Goal: Book appointment/travel/reservation

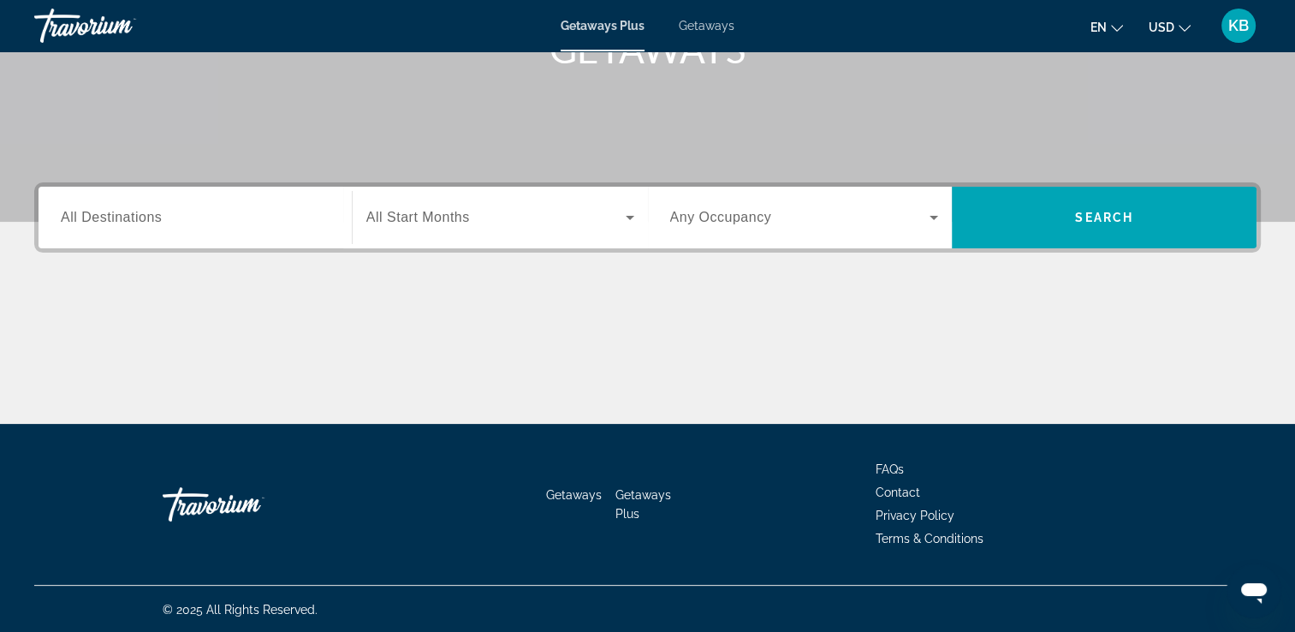
scroll to position [293, 0]
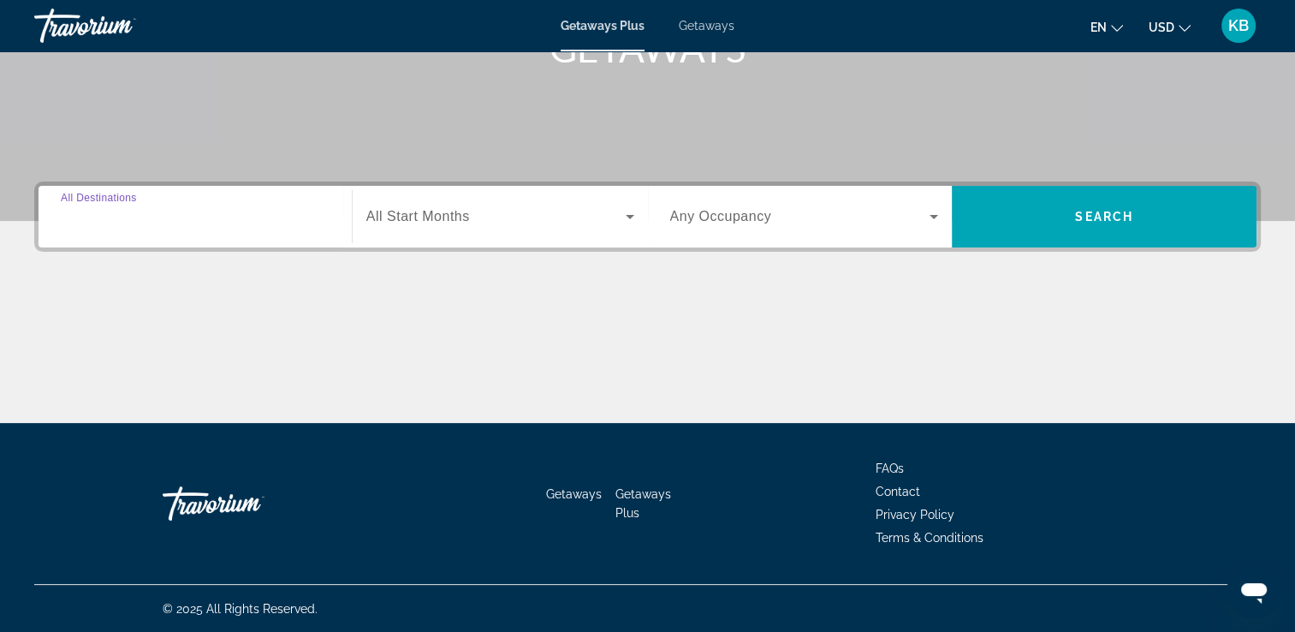
click at [212, 216] on input "Destination All Destinations" at bounding box center [195, 217] width 269 height 21
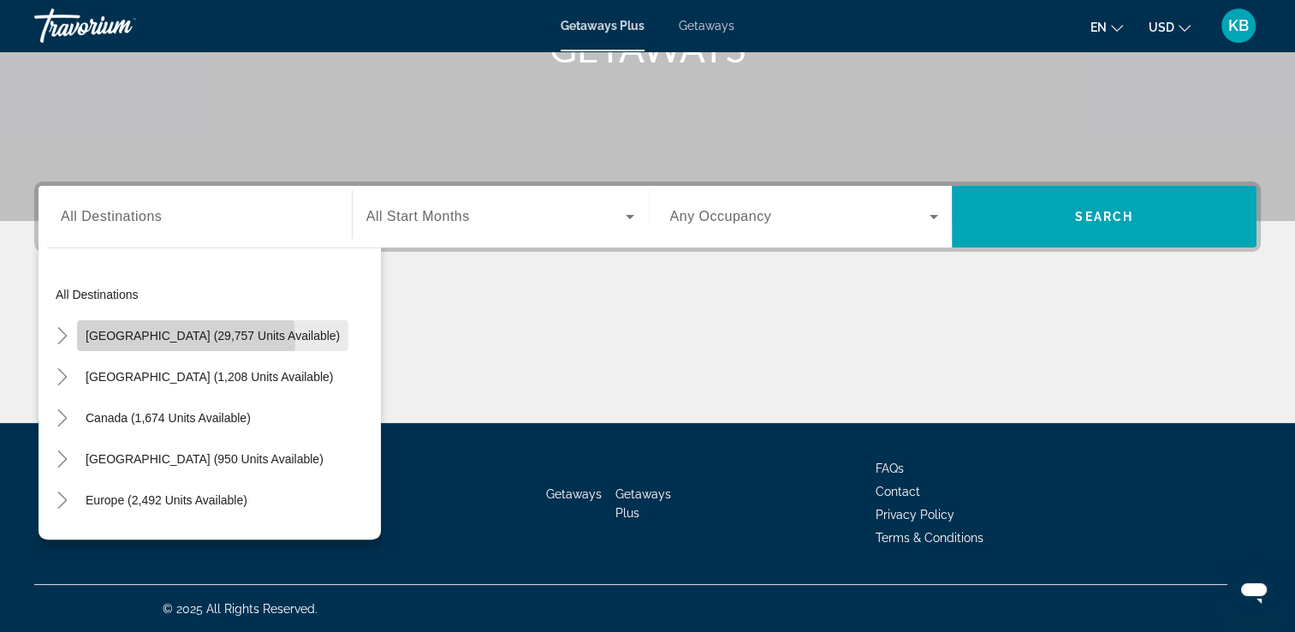
click at [178, 338] on span "[GEOGRAPHIC_DATA] (29,757 units available)" at bounding box center [213, 336] width 254 height 14
type input "**********"
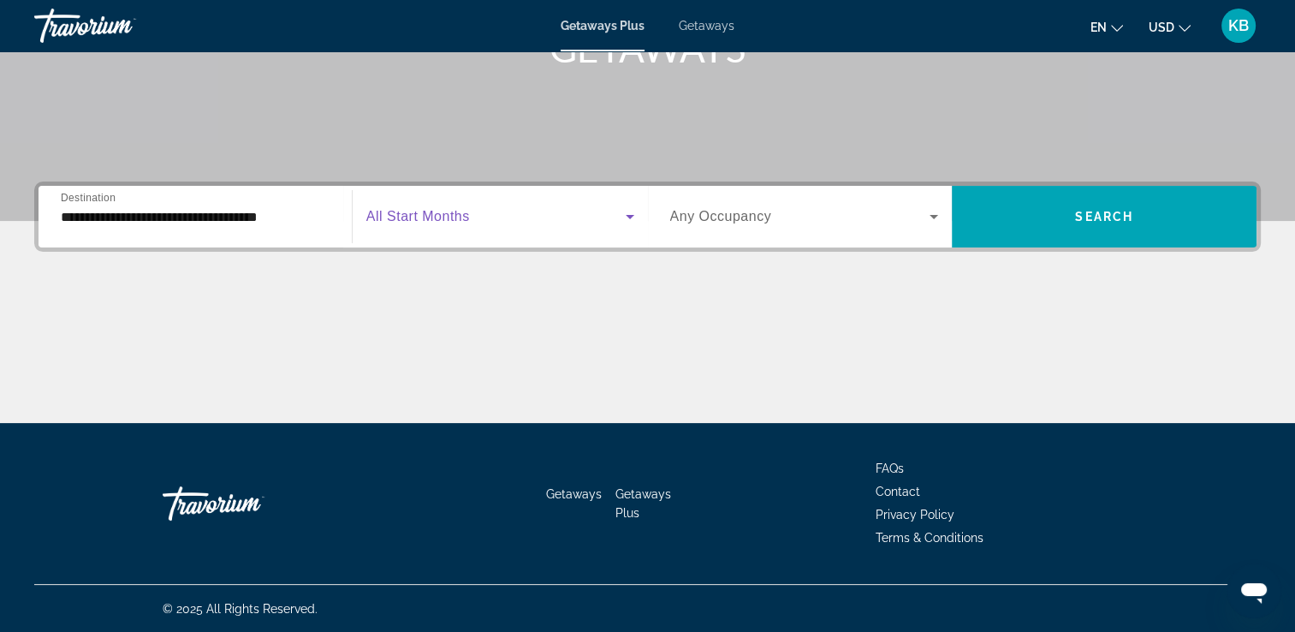
click at [628, 211] on icon "Search widget" at bounding box center [630, 216] width 21 height 21
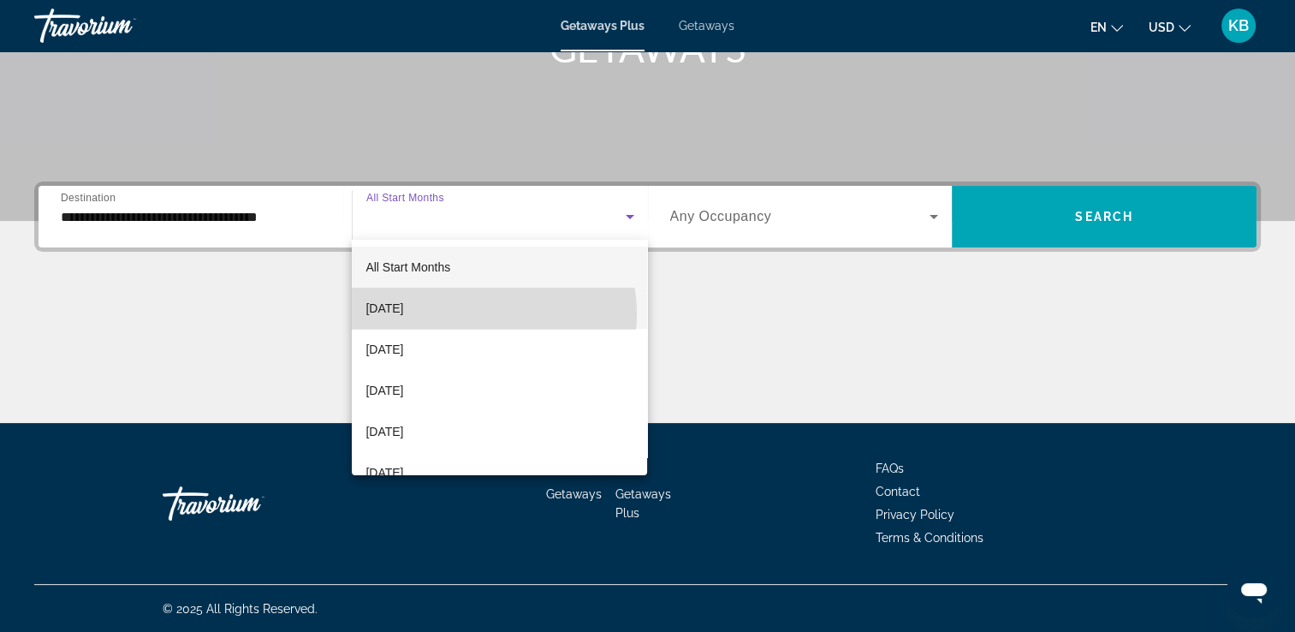
click at [476, 314] on mat-option "[DATE]" at bounding box center [499, 308] width 295 height 41
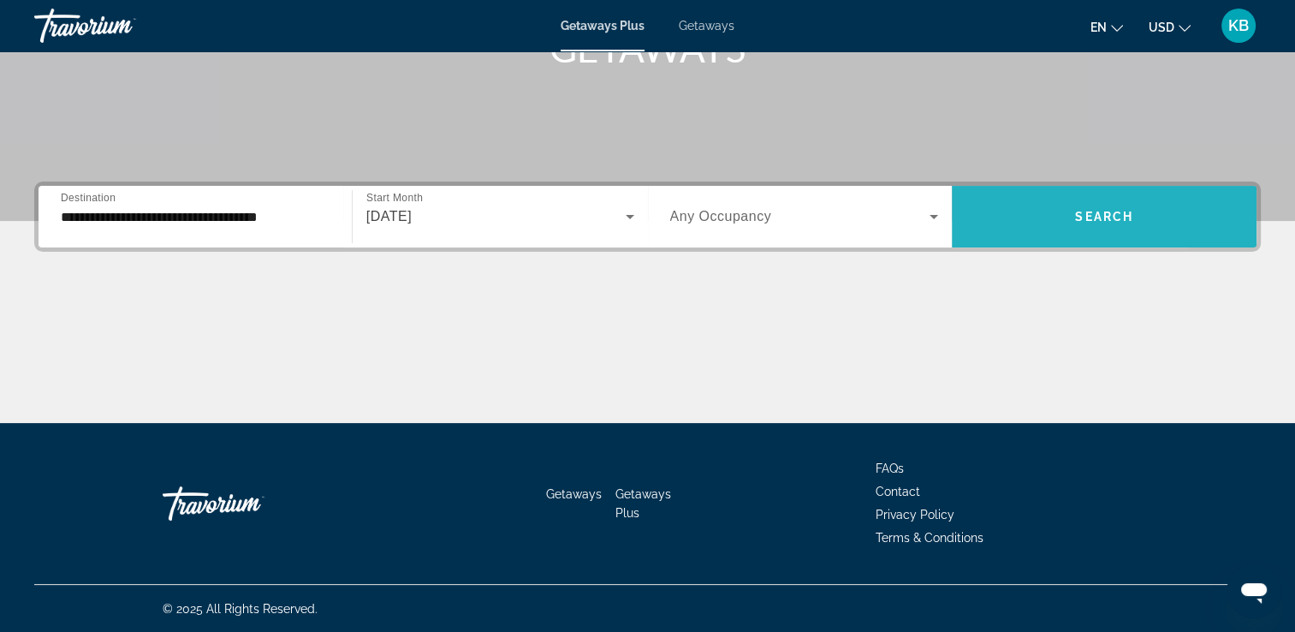
click at [1007, 209] on span "Search widget" at bounding box center [1104, 216] width 305 height 41
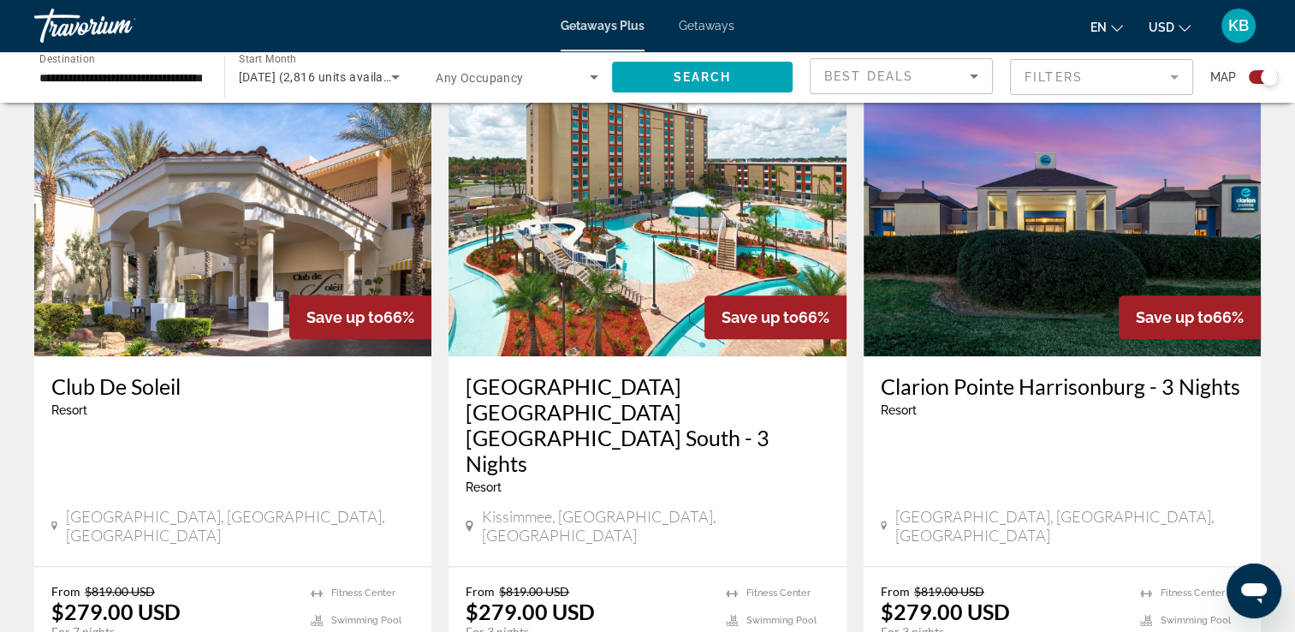
scroll to position [1883, 0]
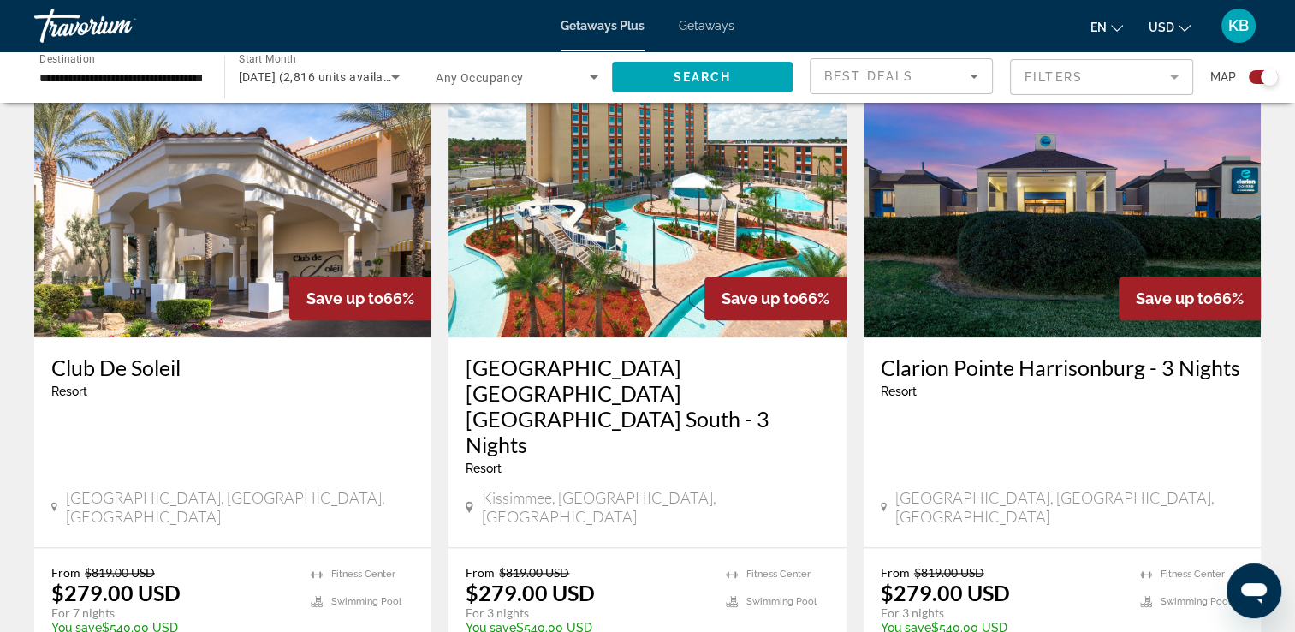
click at [698, 30] on span "Getaways" at bounding box center [707, 26] width 56 height 14
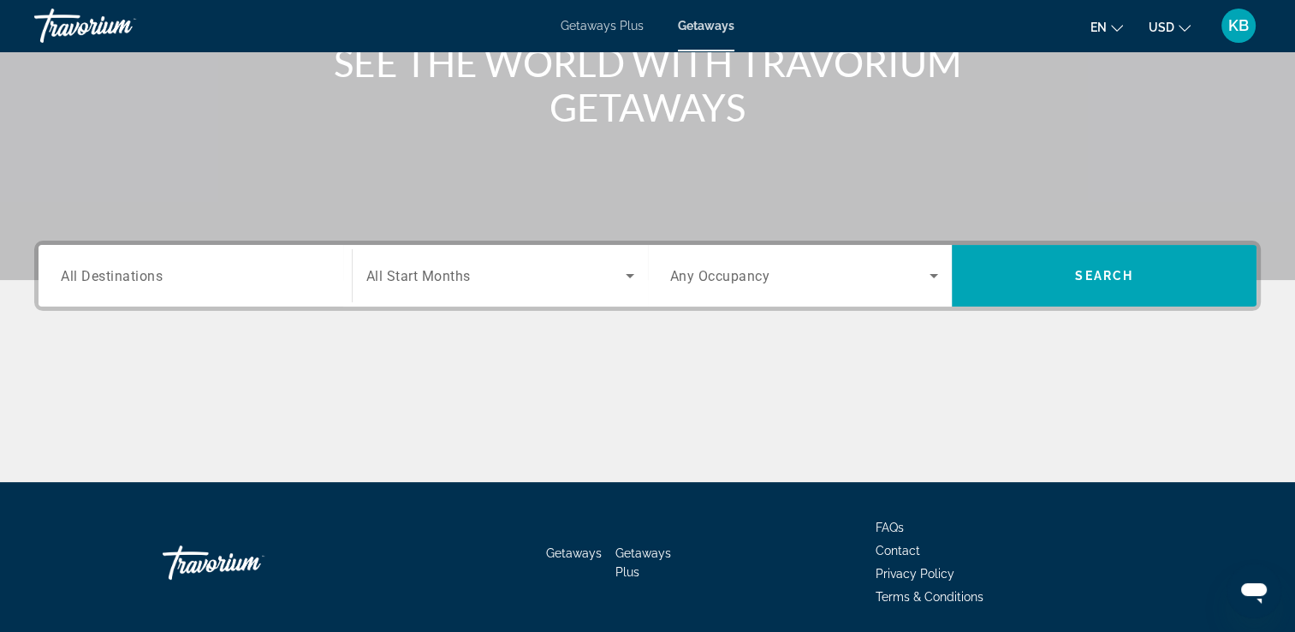
scroll to position [257, 0]
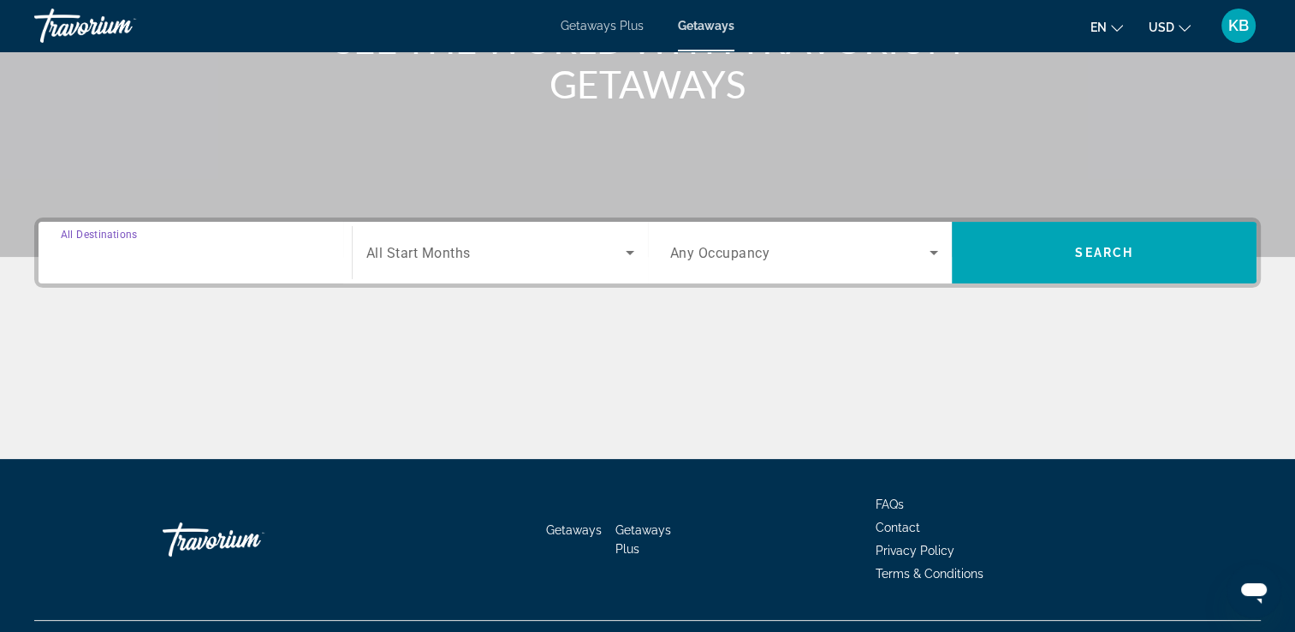
click at [232, 258] on input "Destination All Destinations" at bounding box center [195, 253] width 269 height 21
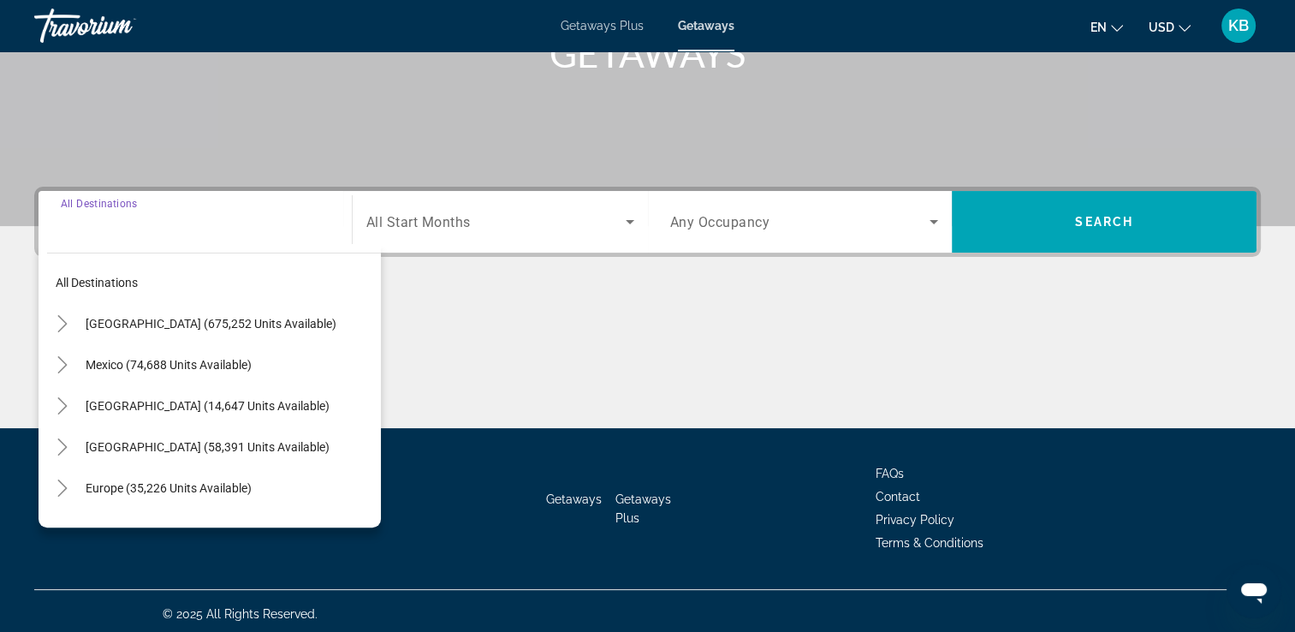
scroll to position [293, 0]
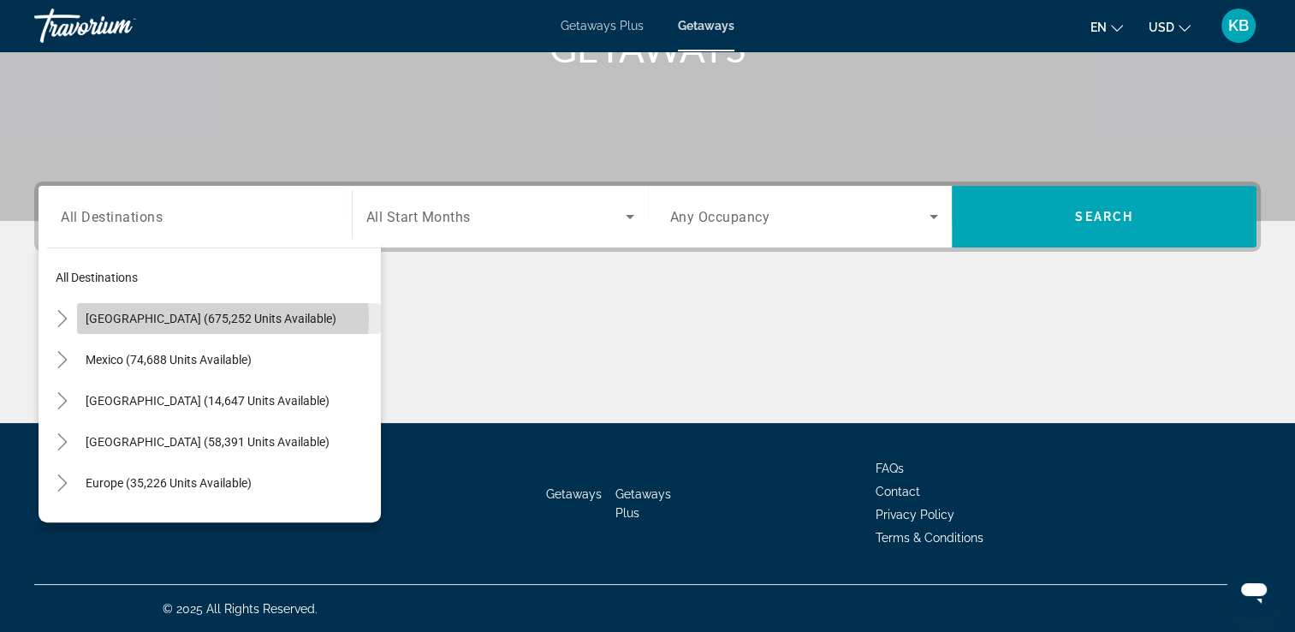
click at [206, 317] on span "[GEOGRAPHIC_DATA] (675,252 units available)" at bounding box center [211, 319] width 251 height 14
type input "**********"
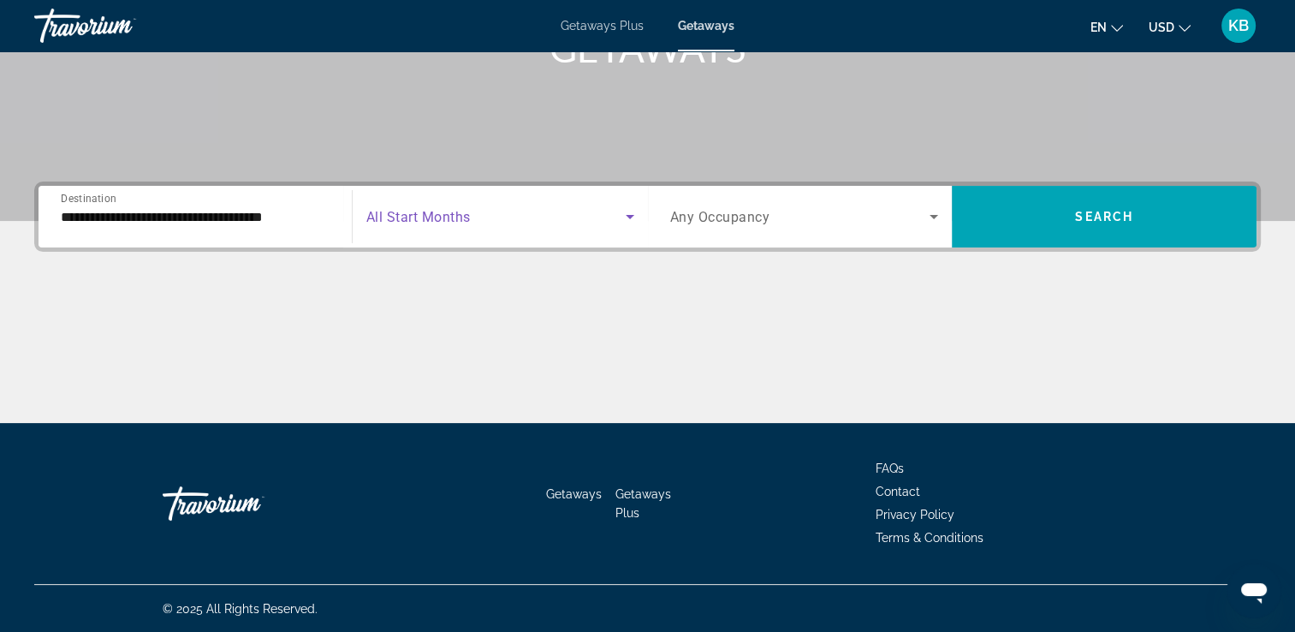
click at [627, 215] on icon "Search widget" at bounding box center [630, 217] width 9 height 4
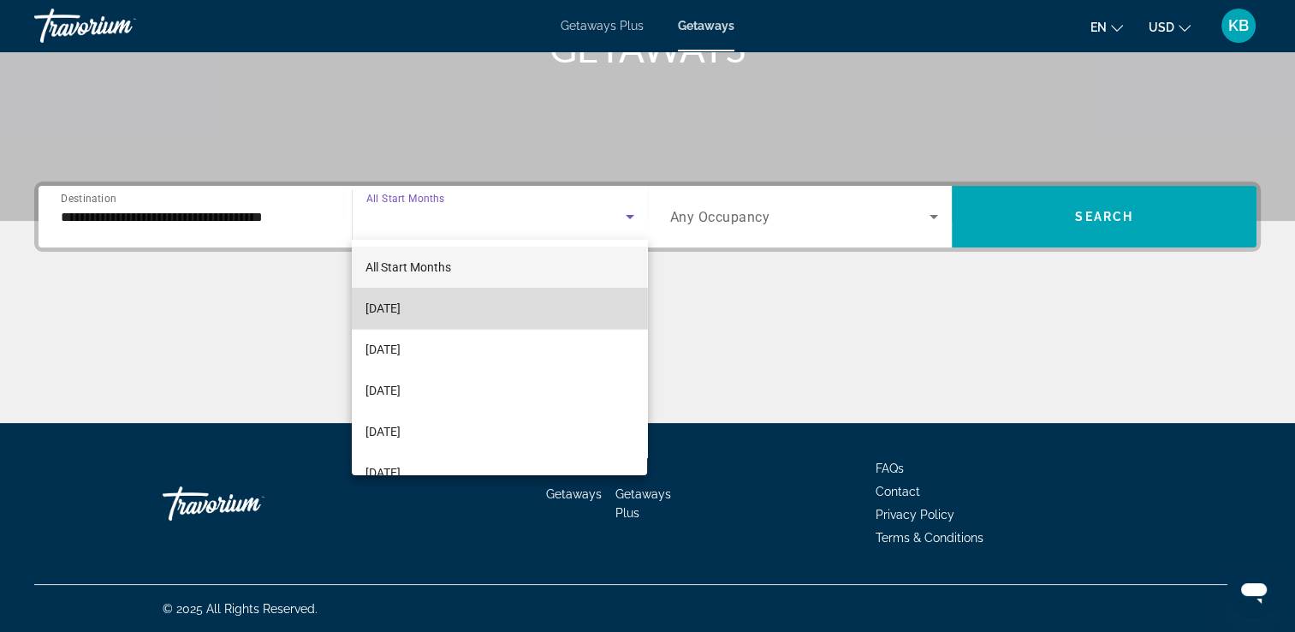
click at [535, 313] on mat-option "[DATE]" at bounding box center [499, 308] width 295 height 41
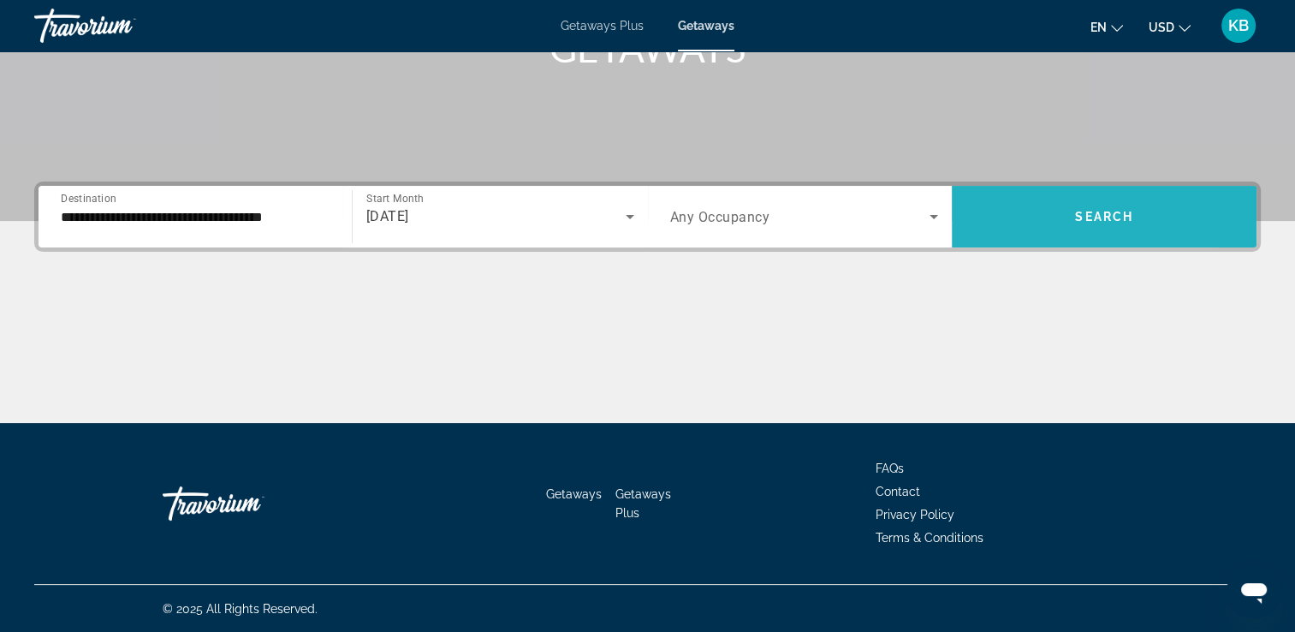
click at [1021, 228] on span "Search widget" at bounding box center [1104, 216] width 305 height 41
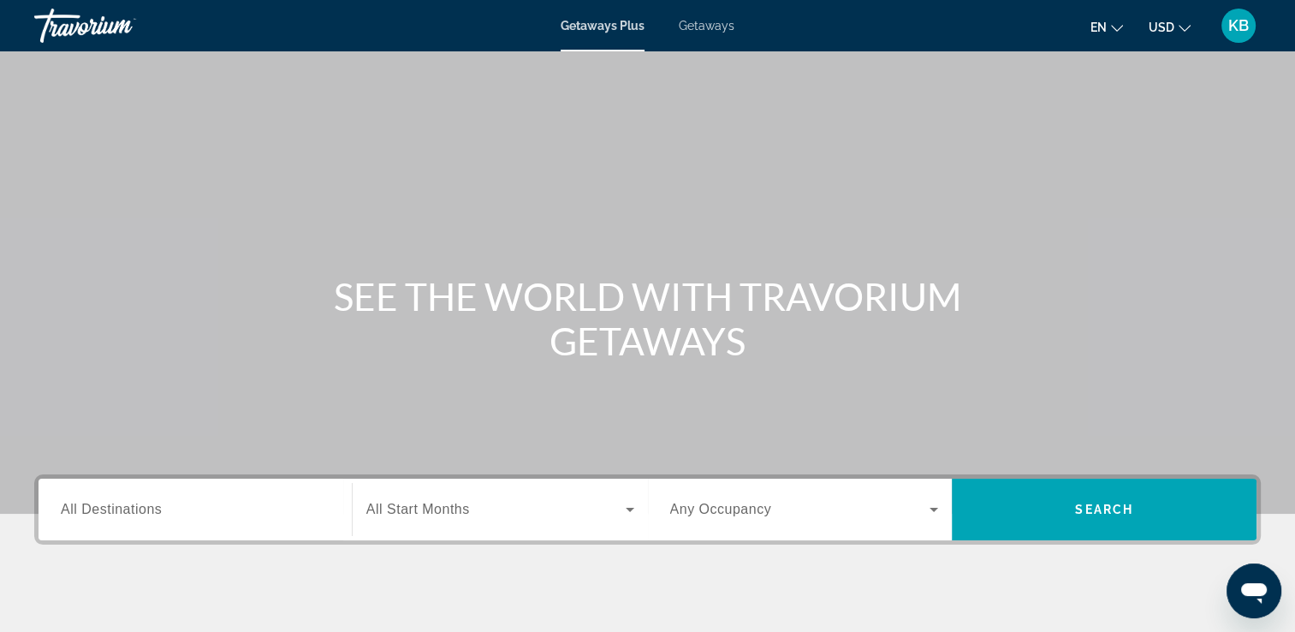
click at [700, 24] on span "Getaways" at bounding box center [707, 26] width 56 height 14
click at [202, 509] on input "Destination All Destinations" at bounding box center [195, 510] width 269 height 21
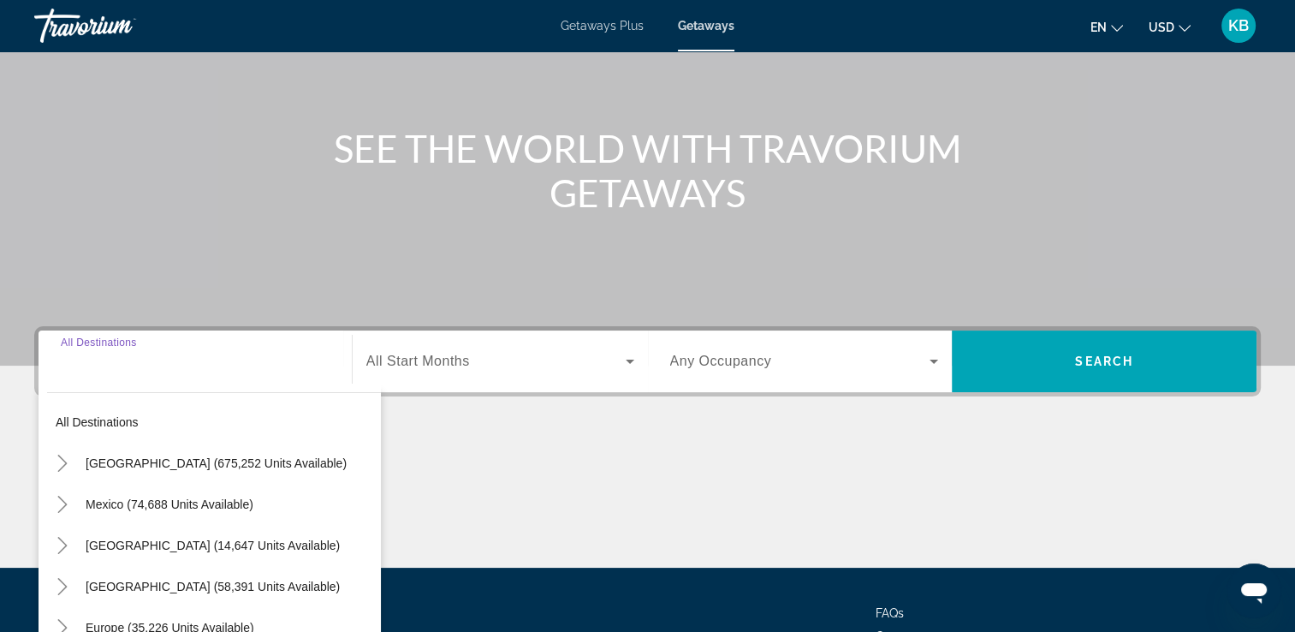
scroll to position [293, 0]
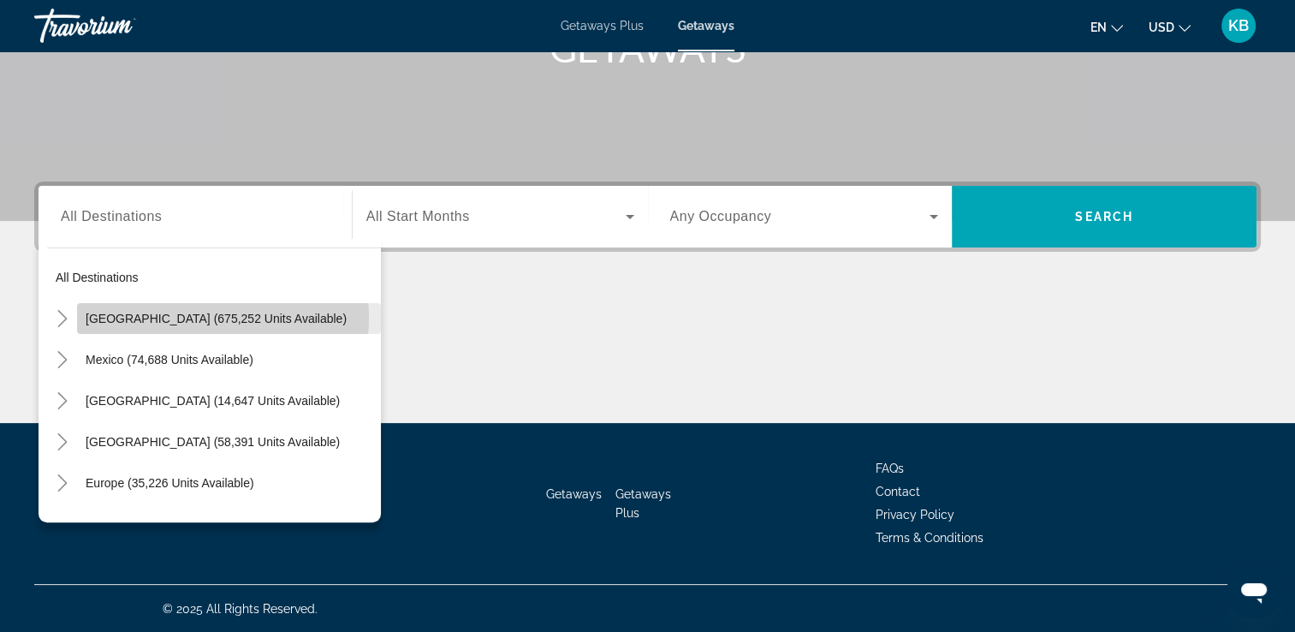
click at [187, 318] on span "[GEOGRAPHIC_DATA] (675,252 units available)" at bounding box center [216, 319] width 261 height 14
type input "**********"
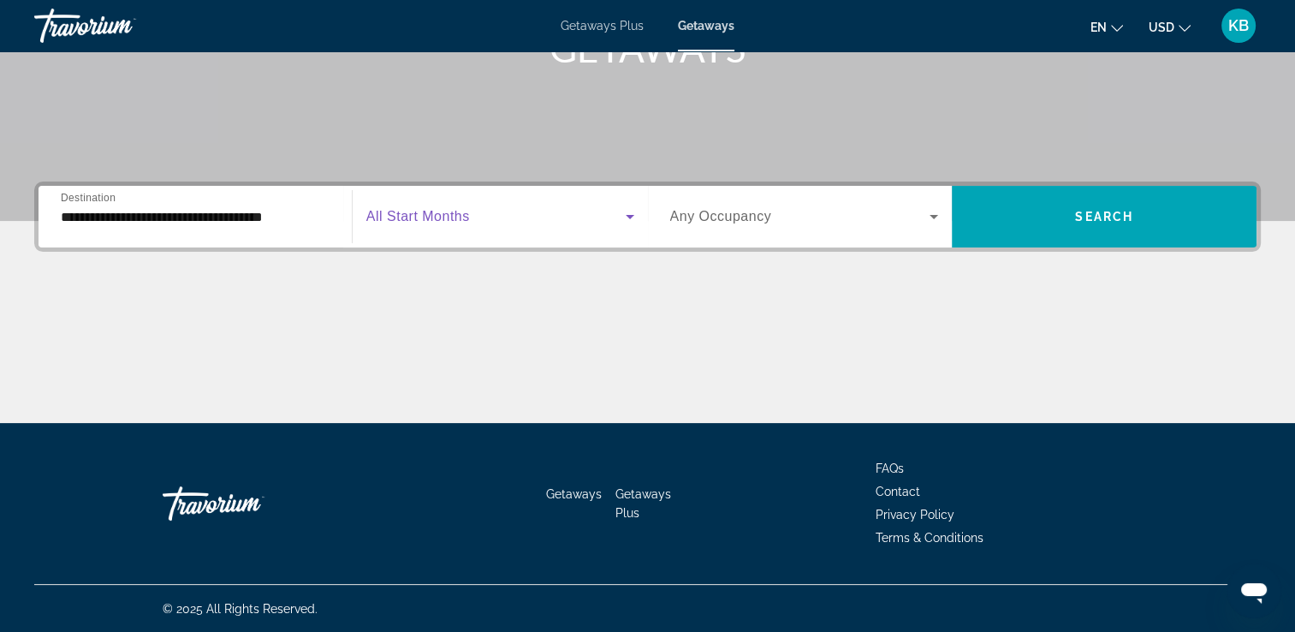
click at [629, 211] on icon "Search widget" at bounding box center [630, 216] width 21 height 21
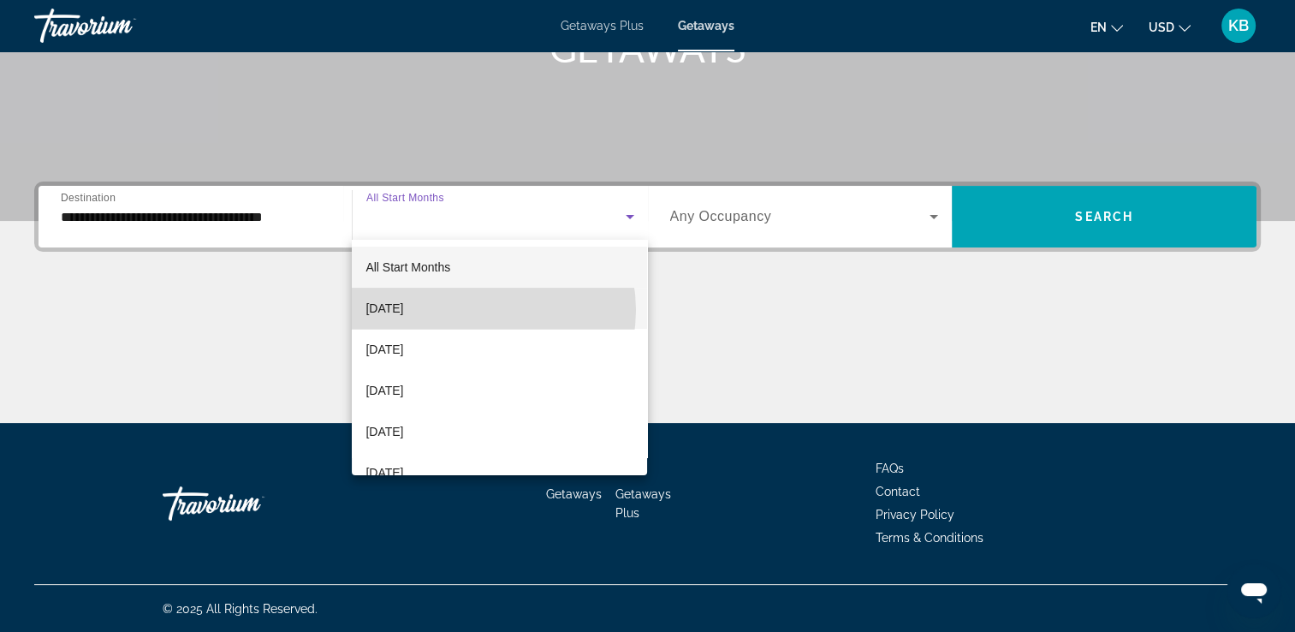
click at [480, 310] on mat-option "[DATE]" at bounding box center [499, 308] width 295 height 41
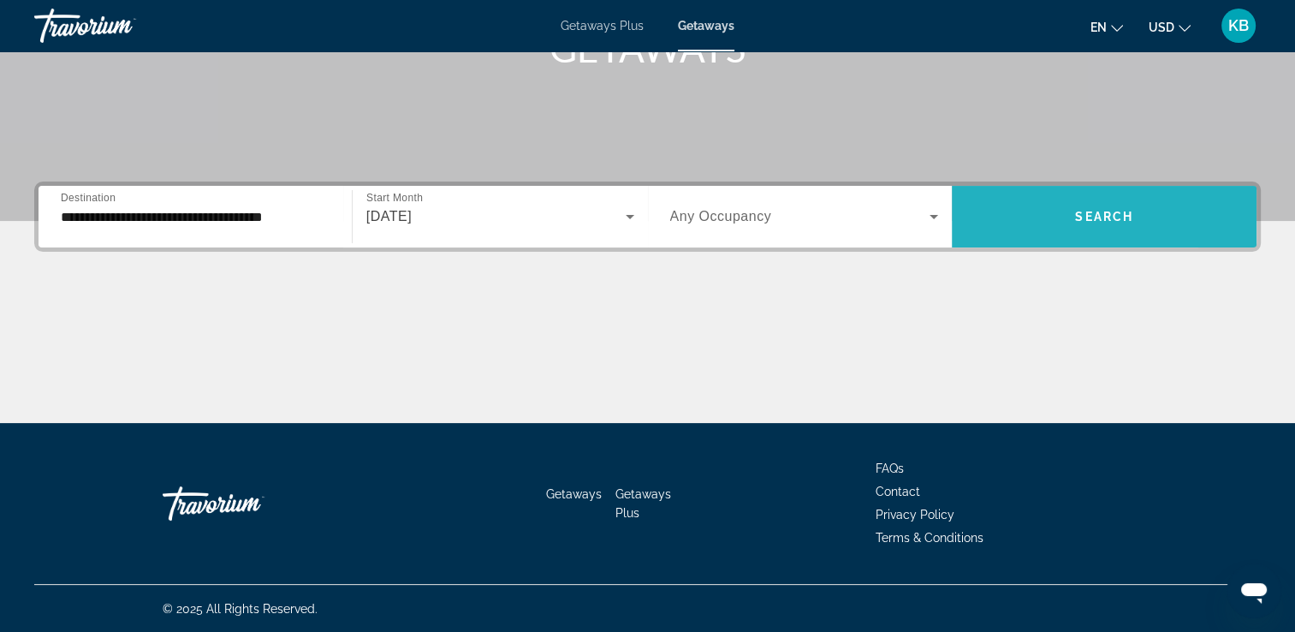
click at [1011, 213] on span "Search widget" at bounding box center [1104, 216] width 305 height 41
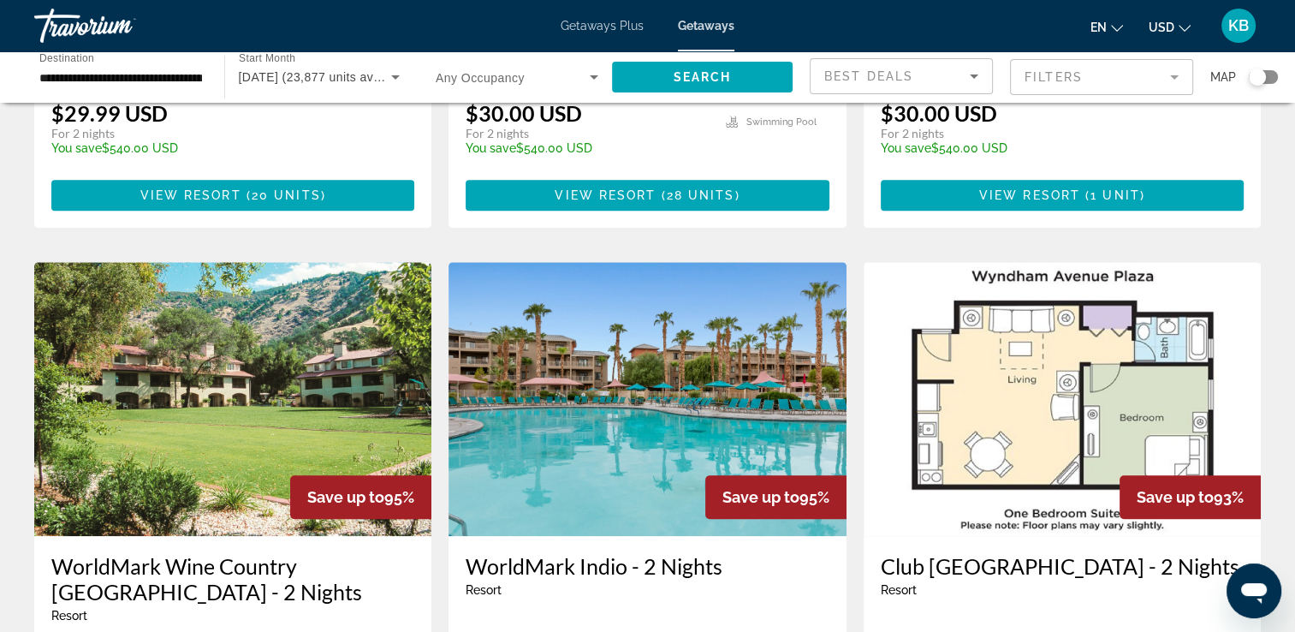
scroll to position [1284, 0]
